Goal: Task Accomplishment & Management: Manage account settings

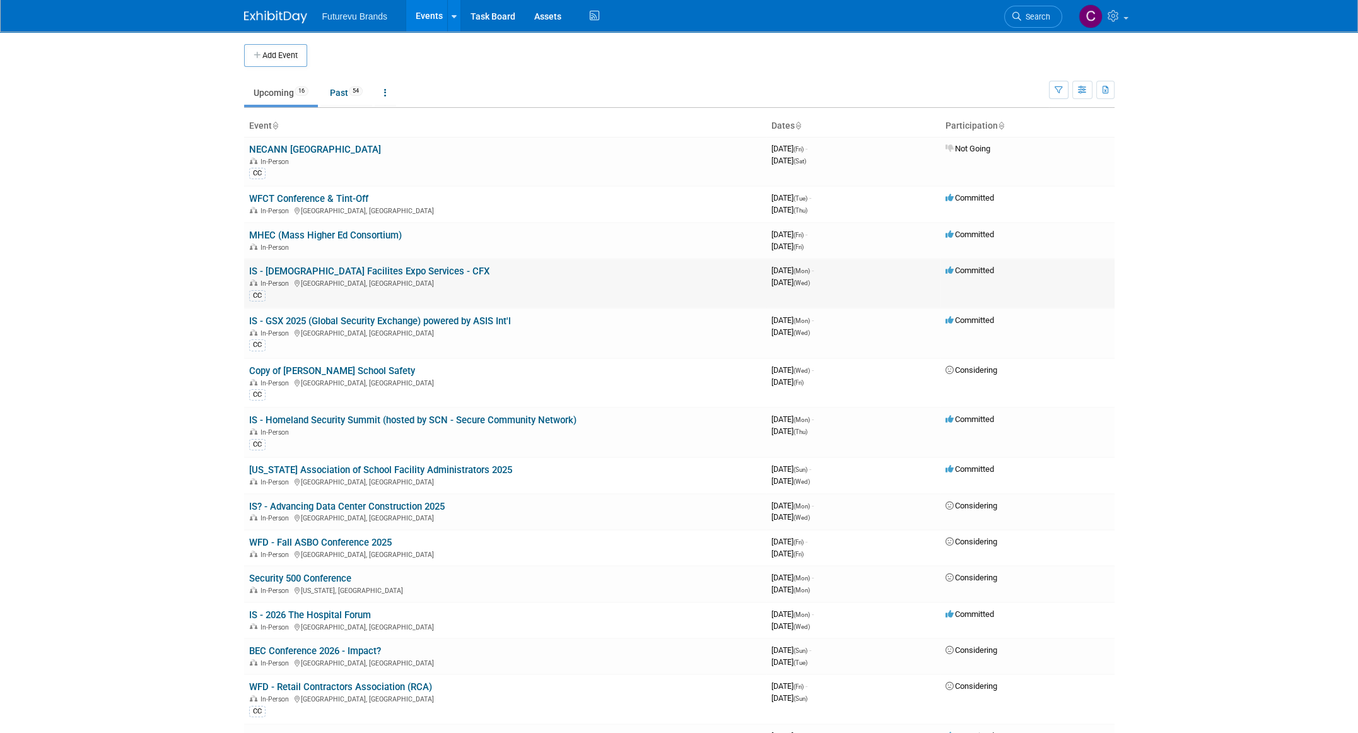
click at [396, 271] on link "IS - Church Facilites Expo Services - CFX" at bounding box center [369, 271] width 240 height 11
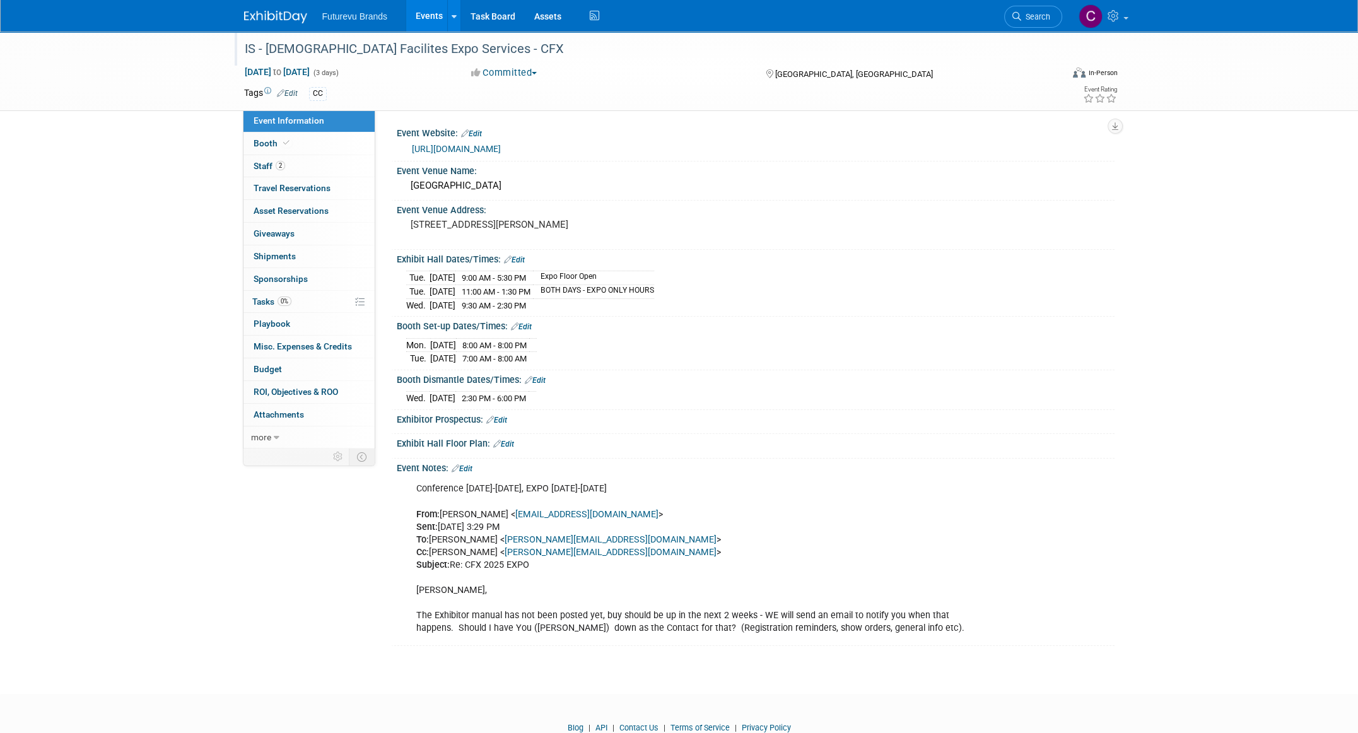
click at [356, 46] on div "IS - Church Facilites Expo Services - CFX" at bounding box center [641, 49] width 803 height 23
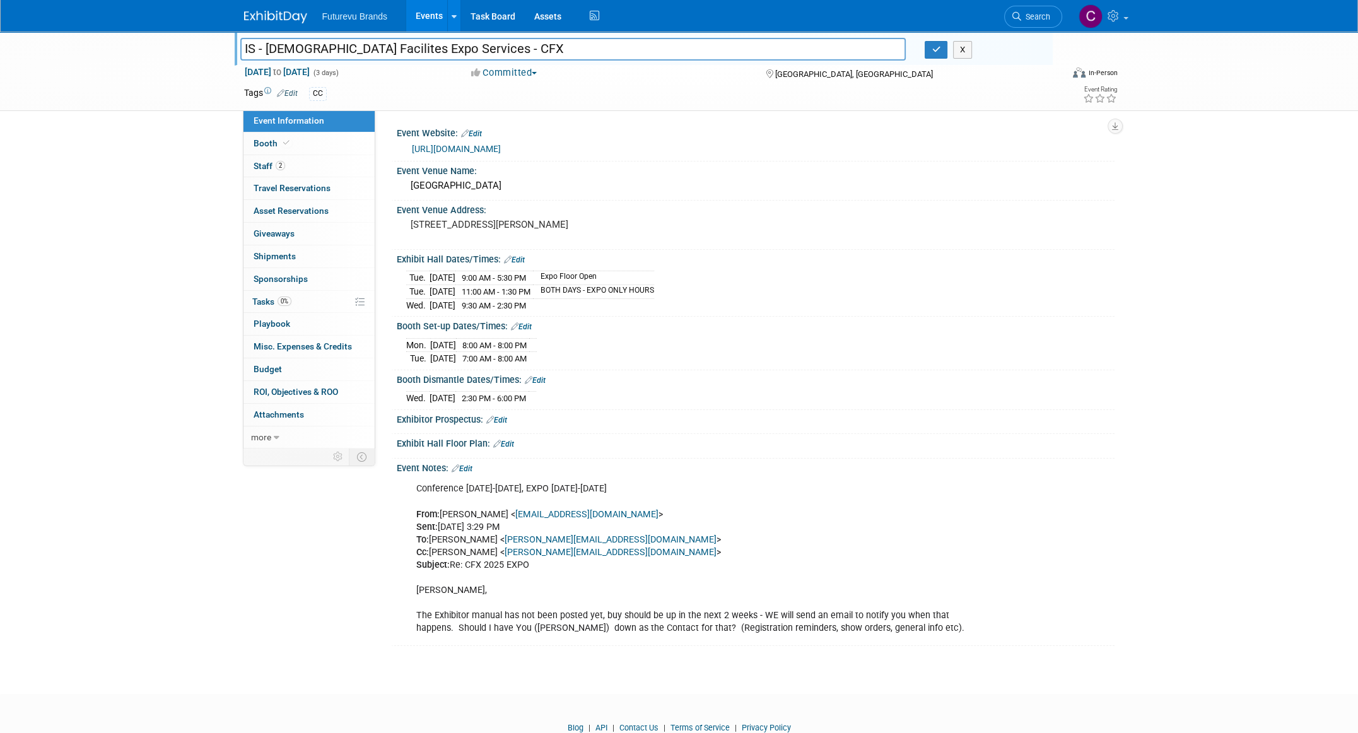
click at [269, 49] on input "IS - Church Facilites Expo Services - CFX" at bounding box center [573, 49] width 666 height 22
click at [267, 50] on input "IS - Church Facilites Expo Services - CFX" at bounding box center [573, 49] width 666 height 22
click at [529, 47] on input "IS - CFX - Church Facilites Expo Services - CFX" at bounding box center [573, 49] width 666 height 22
type input "IS - CFX - [DEMOGRAPHIC_DATA] Facilites Expo Services"
click at [939, 47] on icon "button" at bounding box center [936, 49] width 9 height 8
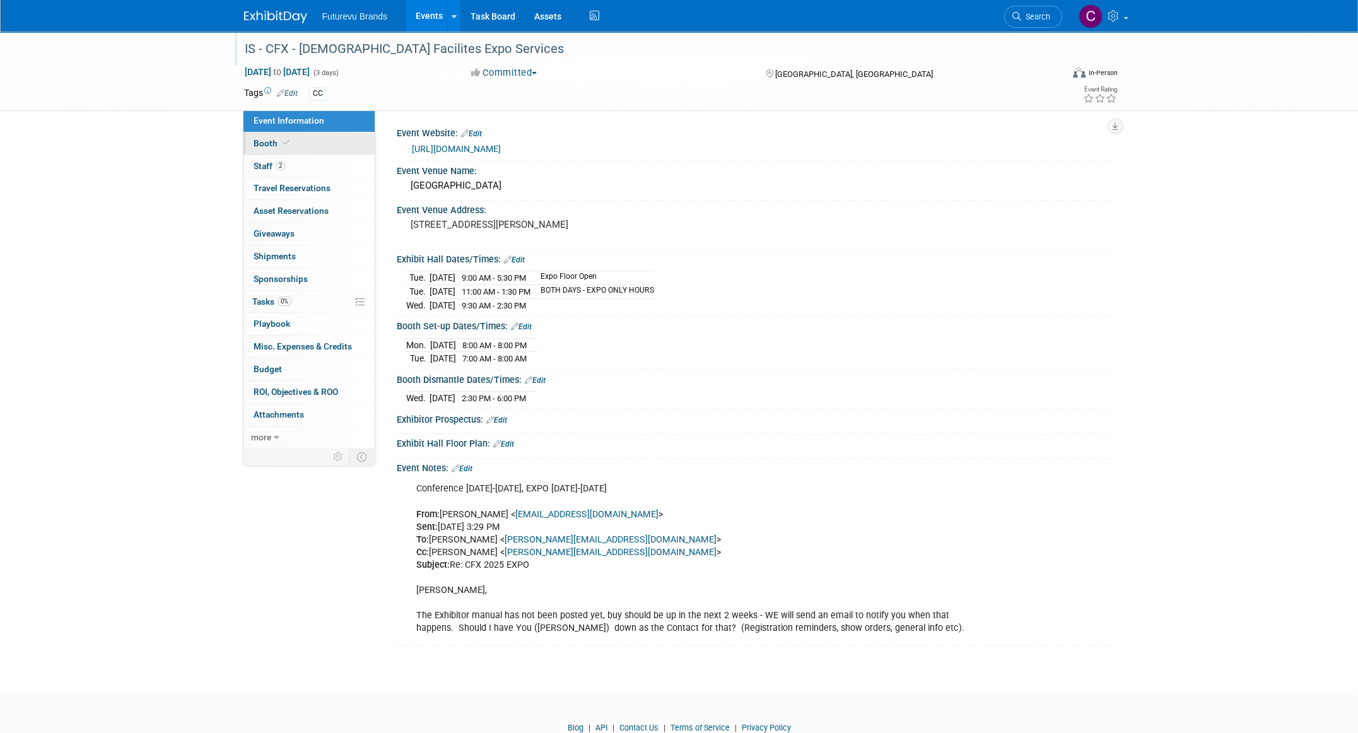
click at [260, 139] on span "Booth" at bounding box center [273, 143] width 38 height 10
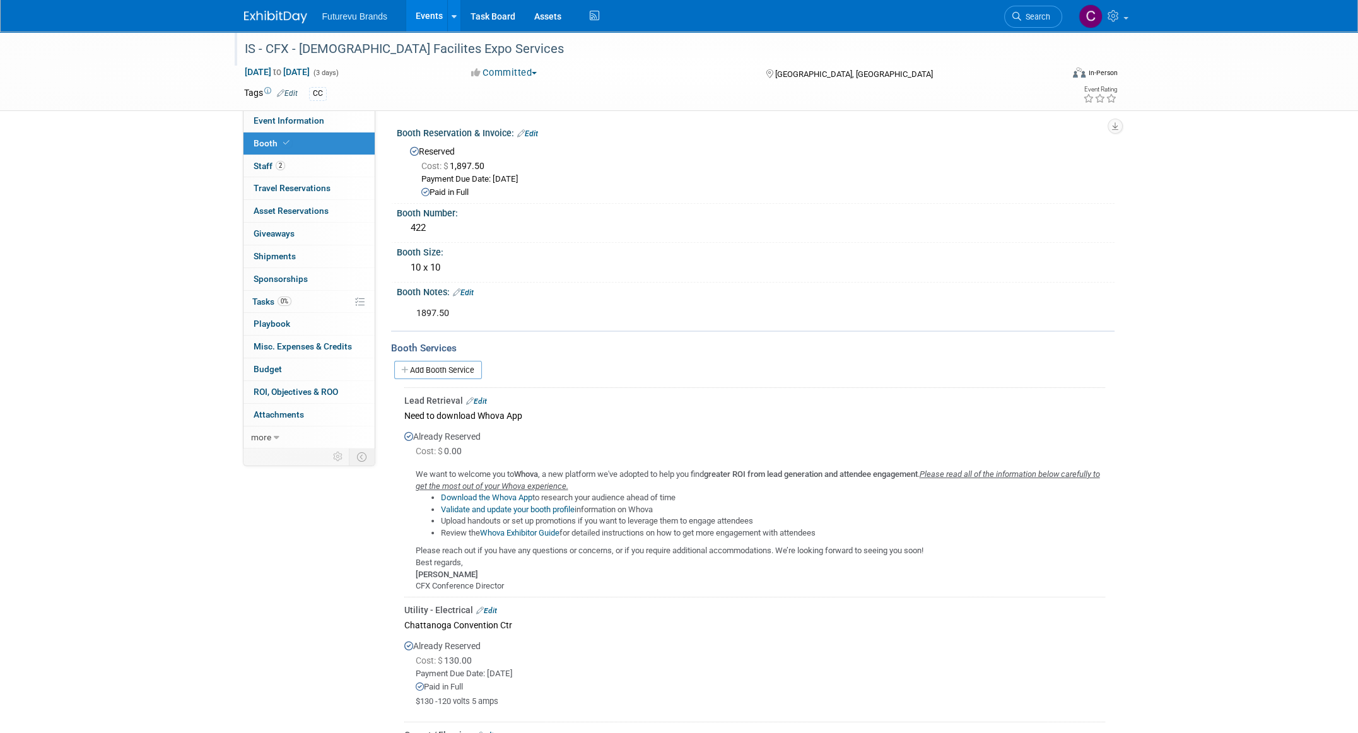
click at [357, 16] on span "Futurevu Brands" at bounding box center [355, 16] width 66 height 10
click at [285, 17] on img at bounding box center [275, 17] width 63 height 13
